Goal: Book appointment/travel/reservation

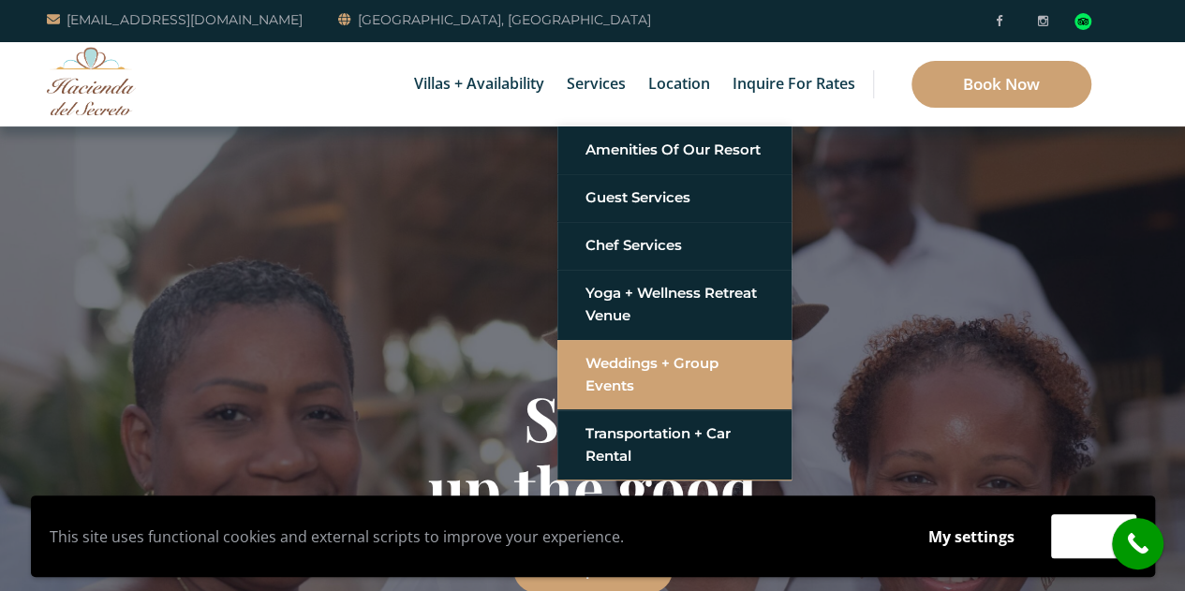
click at [696, 372] on link "Weddings + Group Events" at bounding box center [674, 375] width 178 height 56
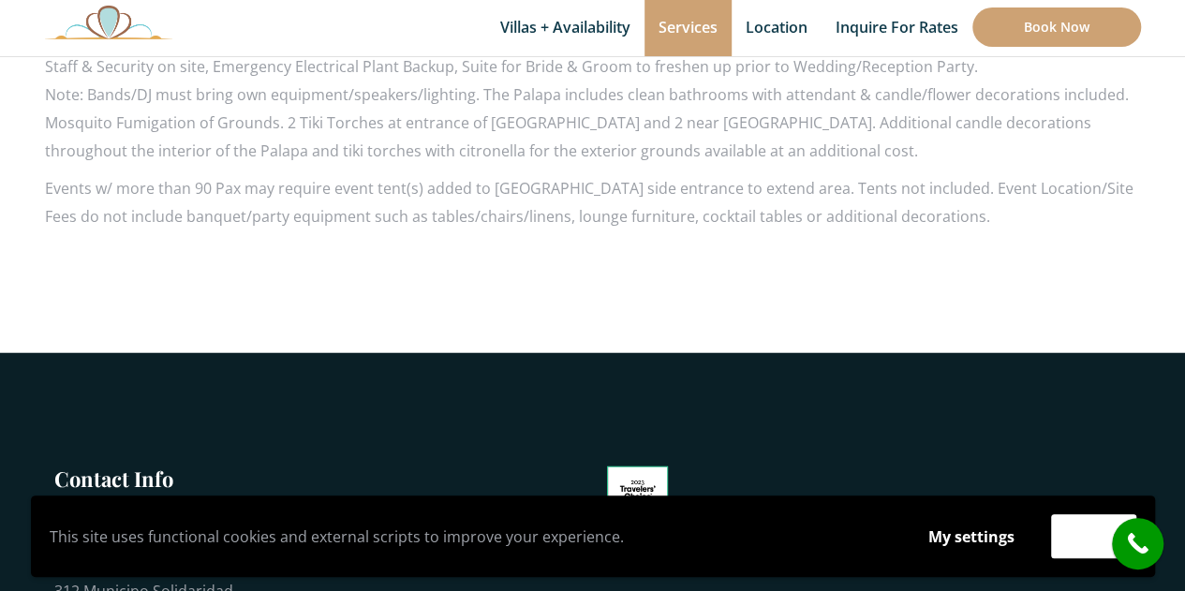
scroll to position [2504, 0]
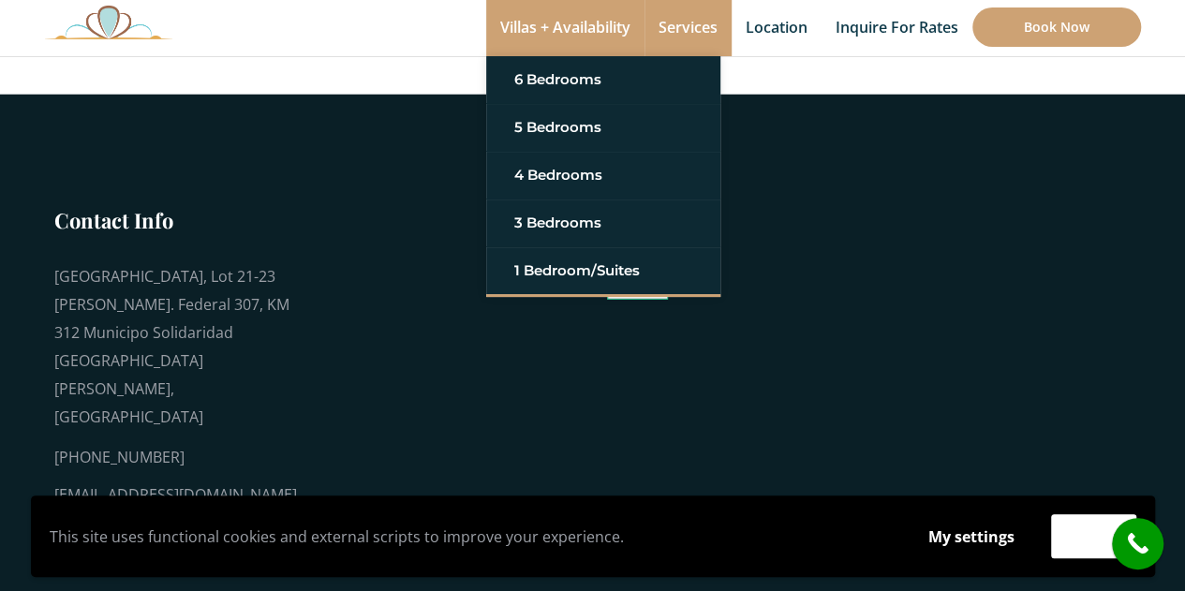
click at [561, 27] on link "Villas + Availability" at bounding box center [565, 28] width 158 height 56
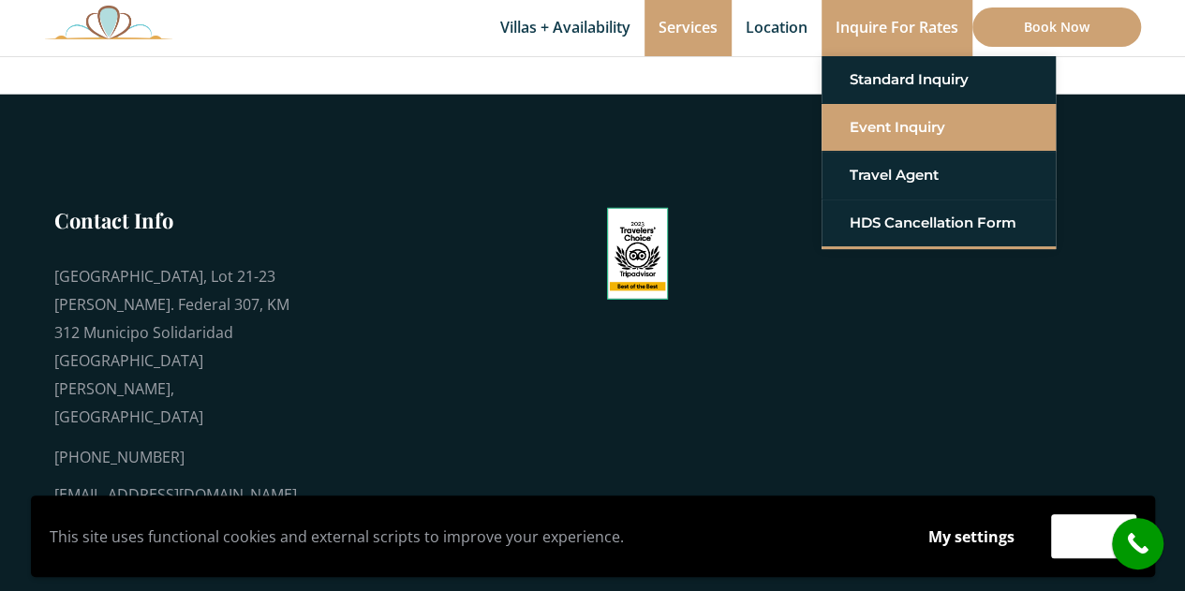
click at [893, 131] on link "Event Inquiry" at bounding box center [939, 128] width 178 height 34
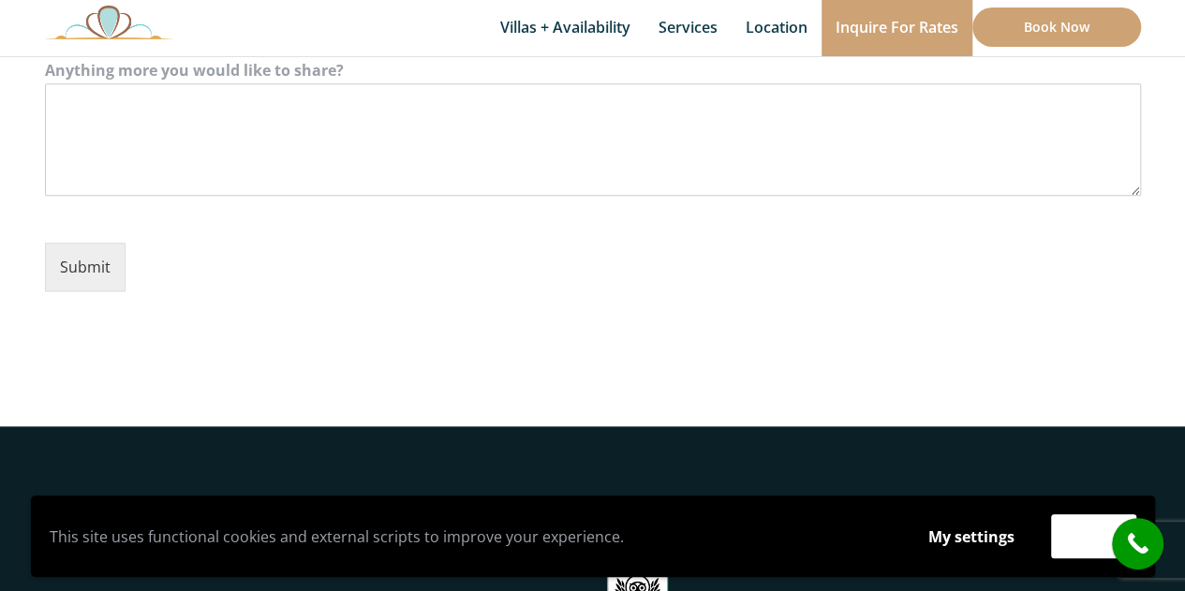
scroll to position [1006, 0]
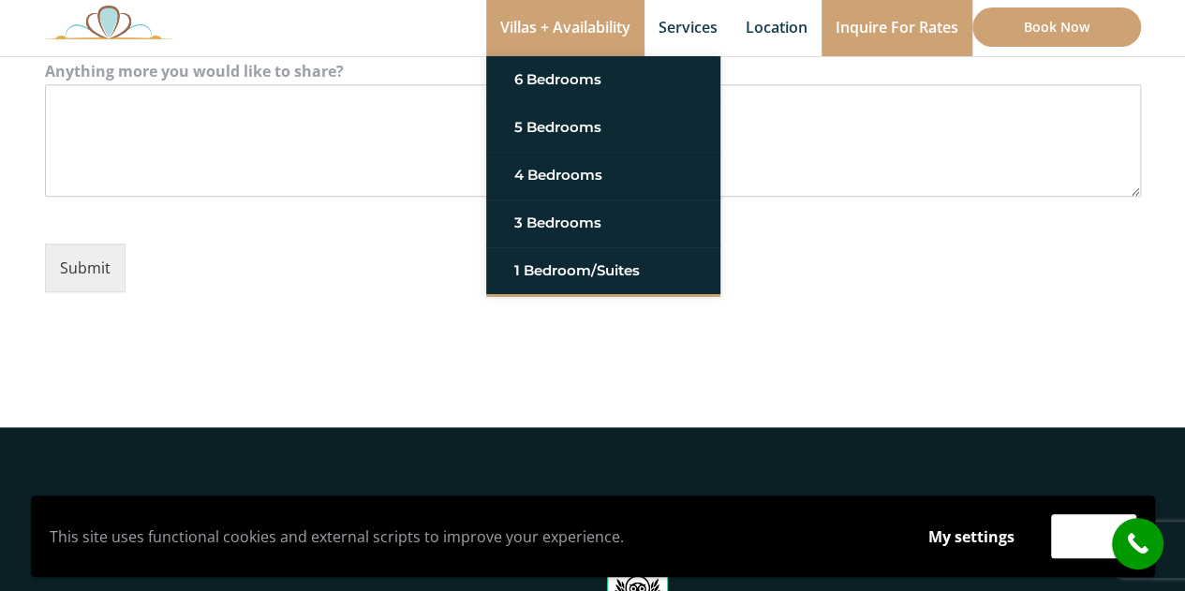
click at [558, 18] on link "Villas + Availability" at bounding box center [565, 28] width 158 height 56
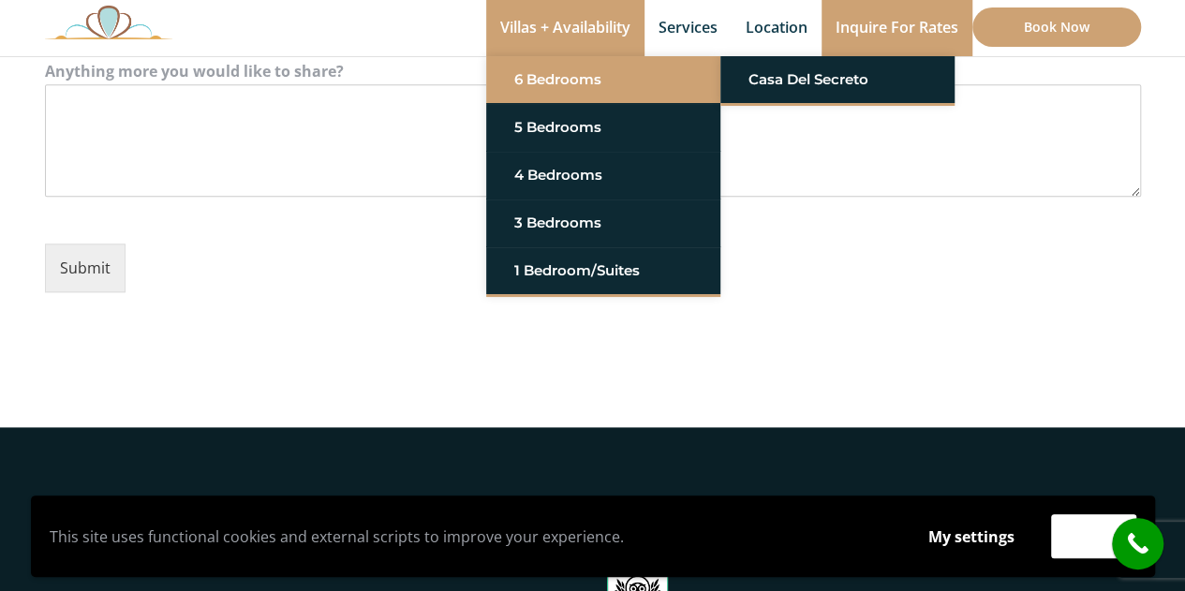
click at [556, 89] on link "6 Bedrooms" at bounding box center [603, 80] width 178 height 34
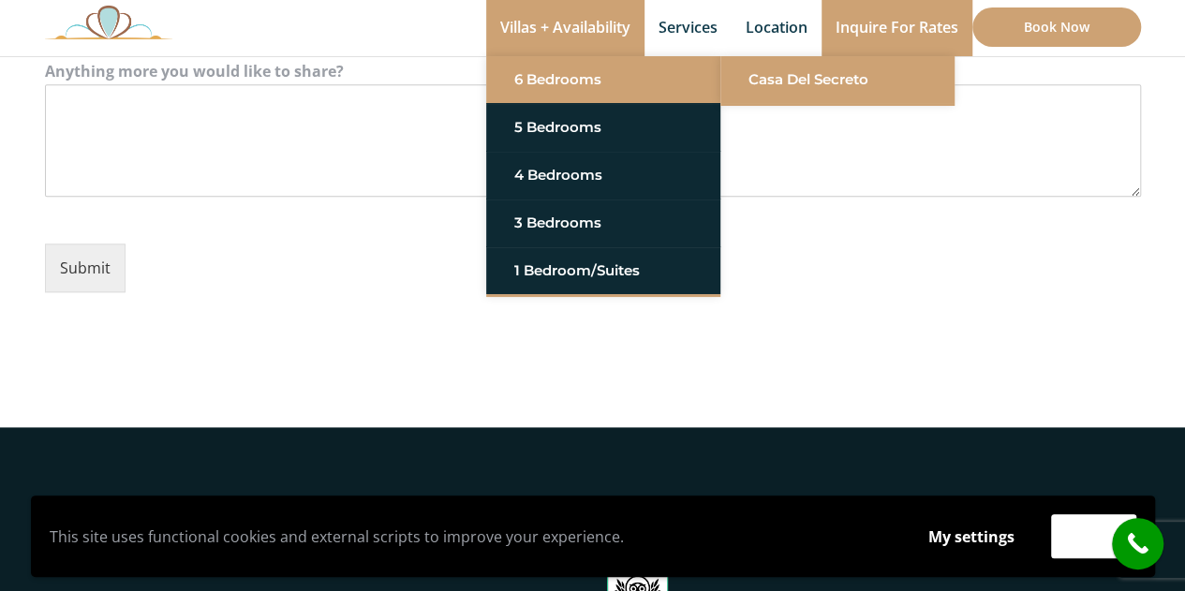
click at [794, 93] on link "Casa del Secreto" at bounding box center [837, 80] width 178 height 34
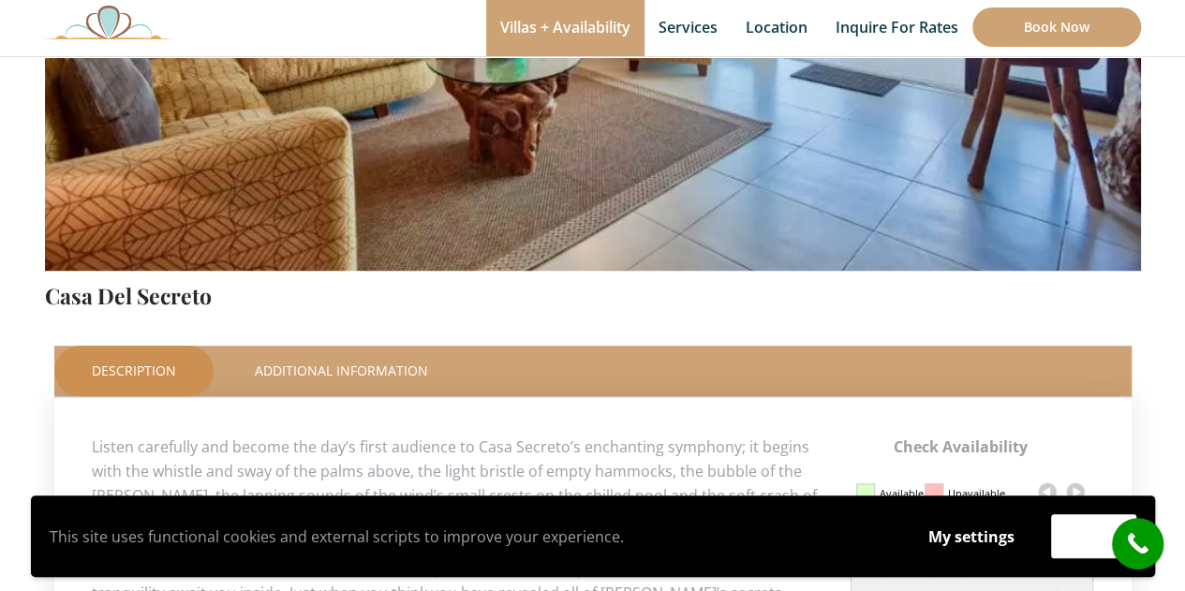
scroll to position [58, 0]
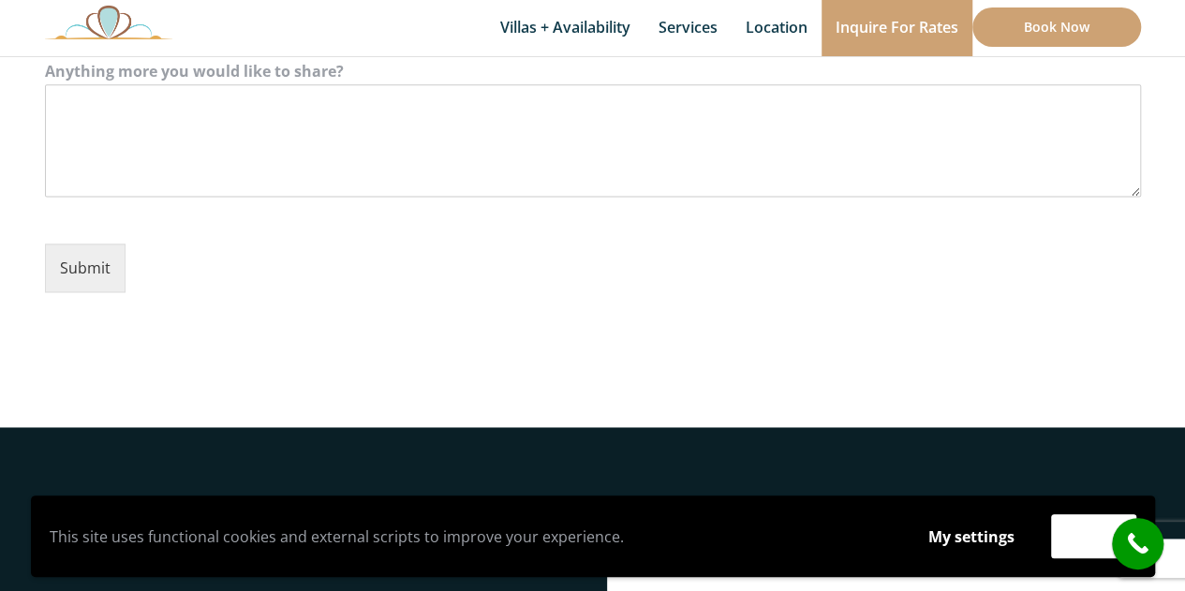
scroll to position [1072, 0]
